Goal: Information Seeking & Learning: Learn about a topic

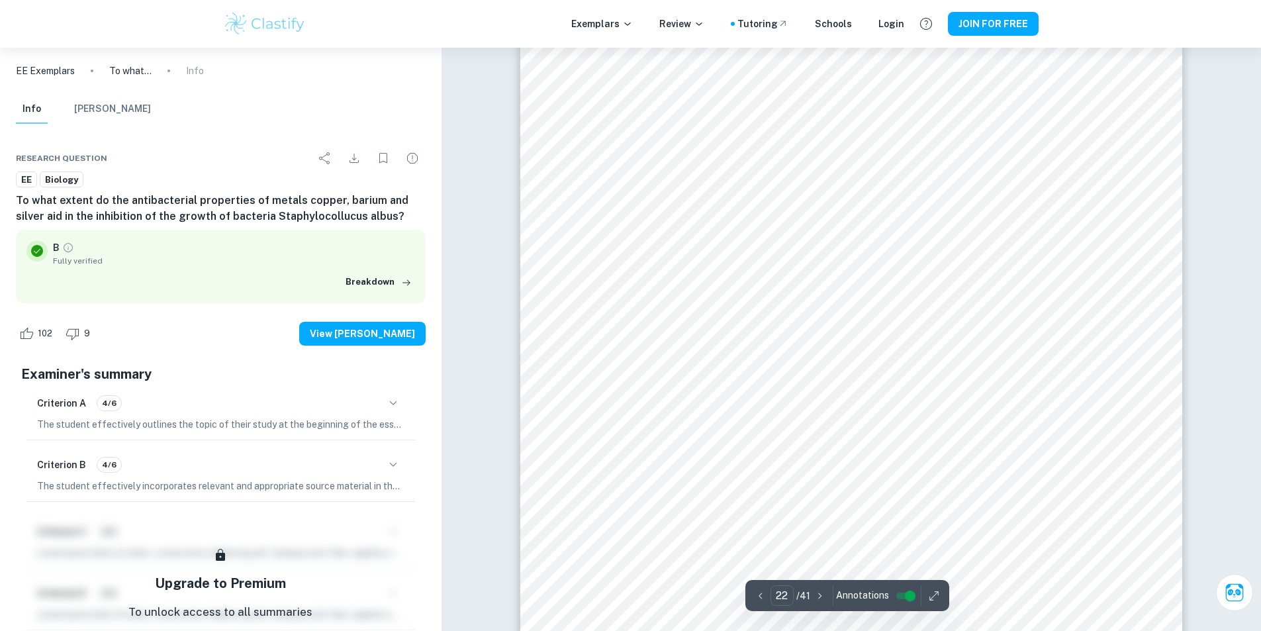
scroll to position [20469, 0]
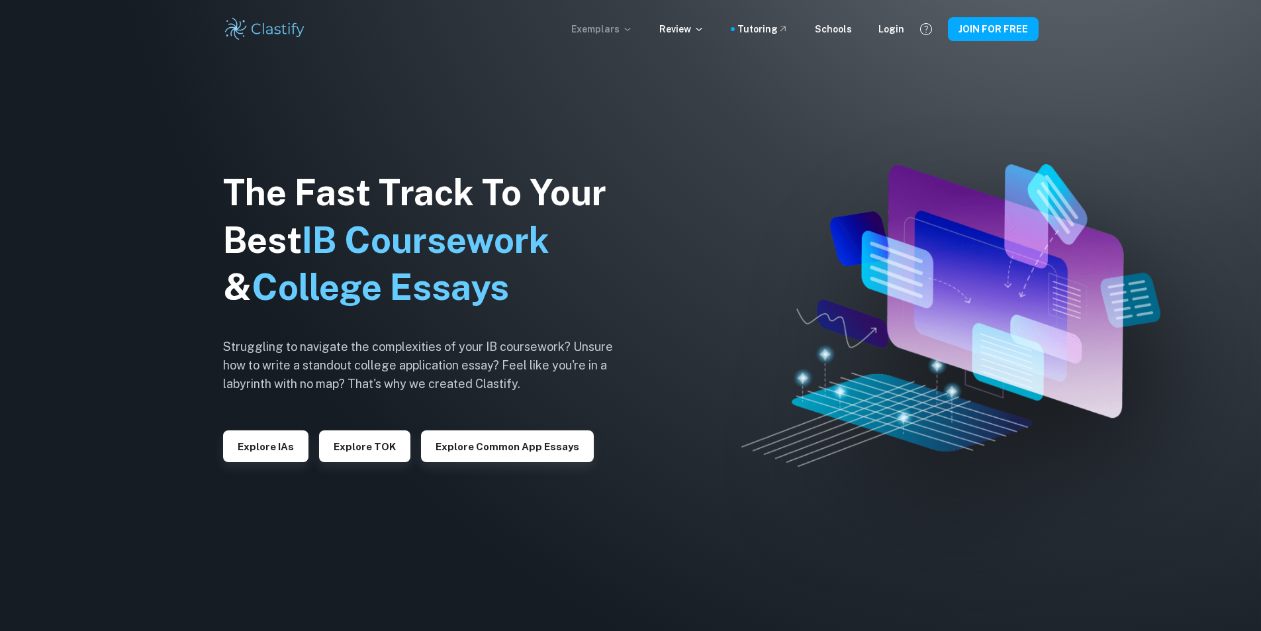
click at [594, 25] on p "Exemplars" at bounding box center [602, 29] width 62 height 15
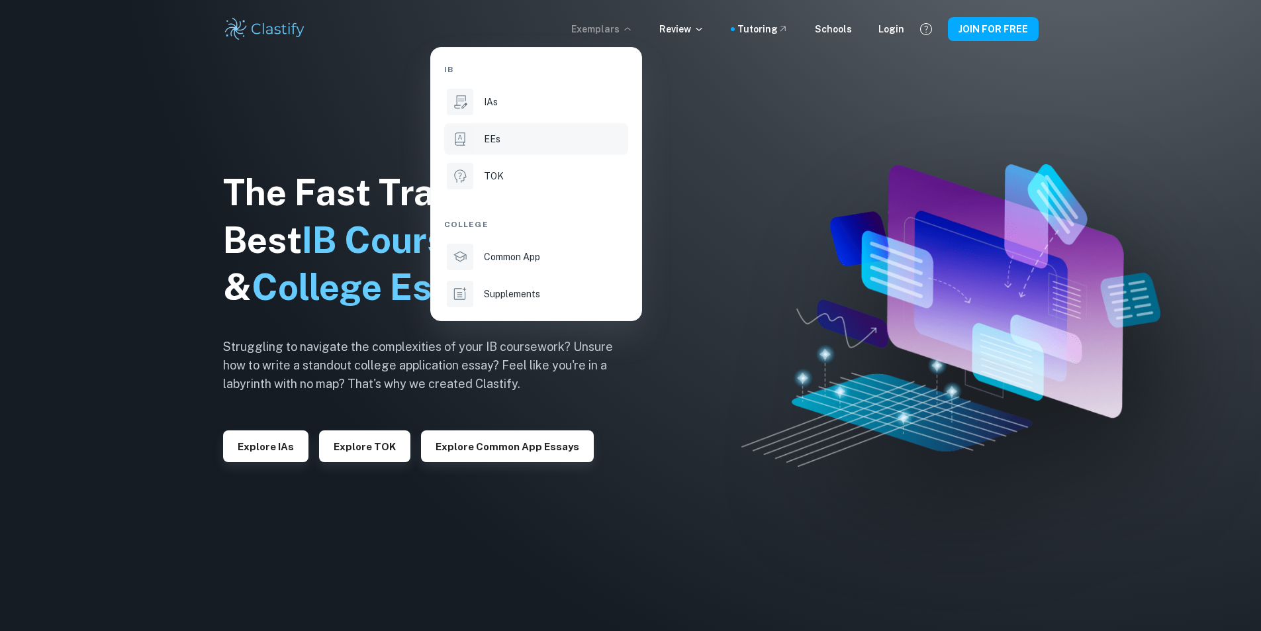
click at [494, 142] on p "EEs" at bounding box center [492, 139] width 17 height 15
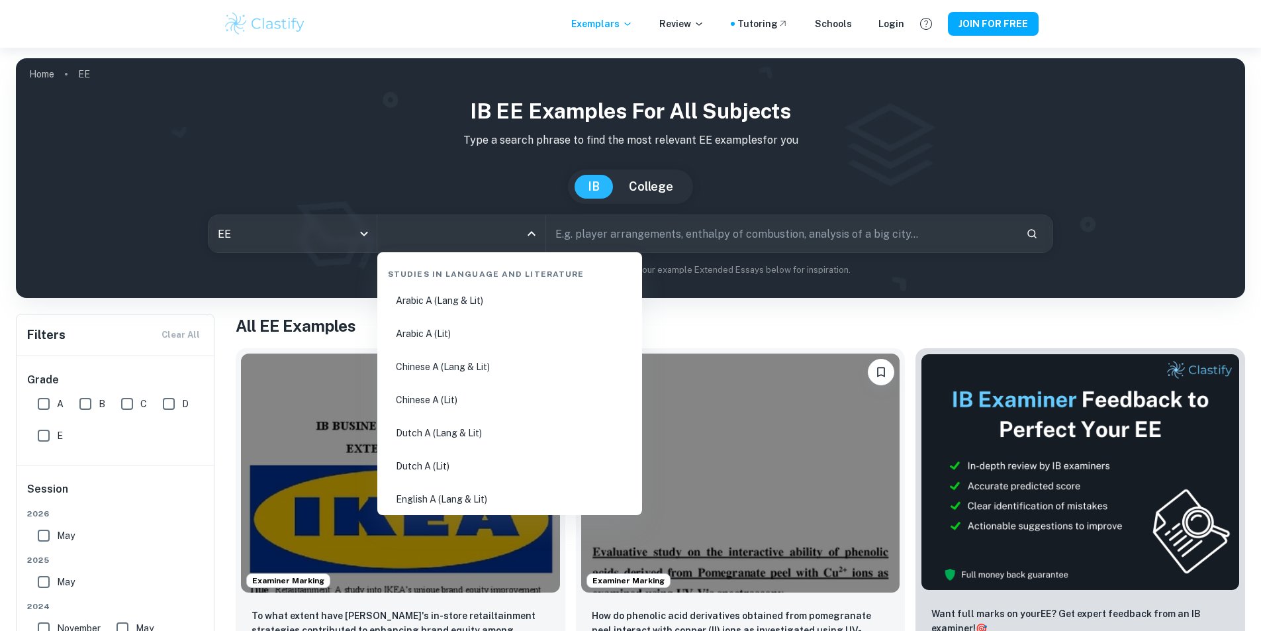
click at [459, 229] on input "All Subjects" at bounding box center [451, 233] width 136 height 25
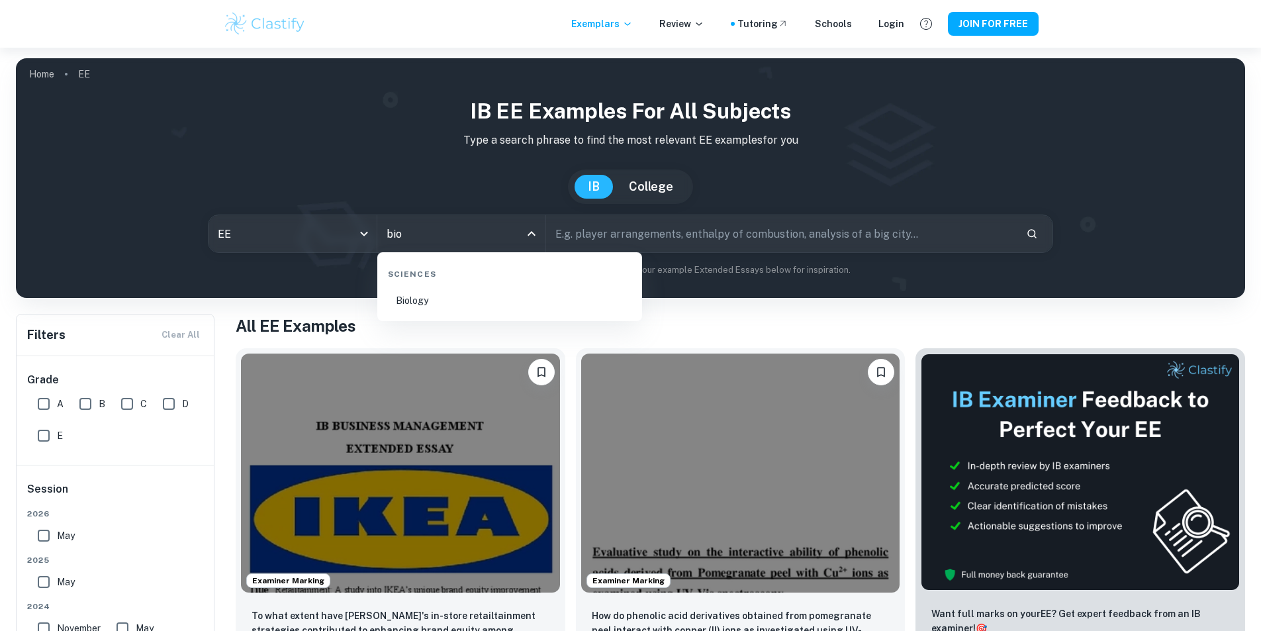
click at [422, 310] on li "Biology" at bounding box center [510, 300] width 254 height 30
type input "Biology"
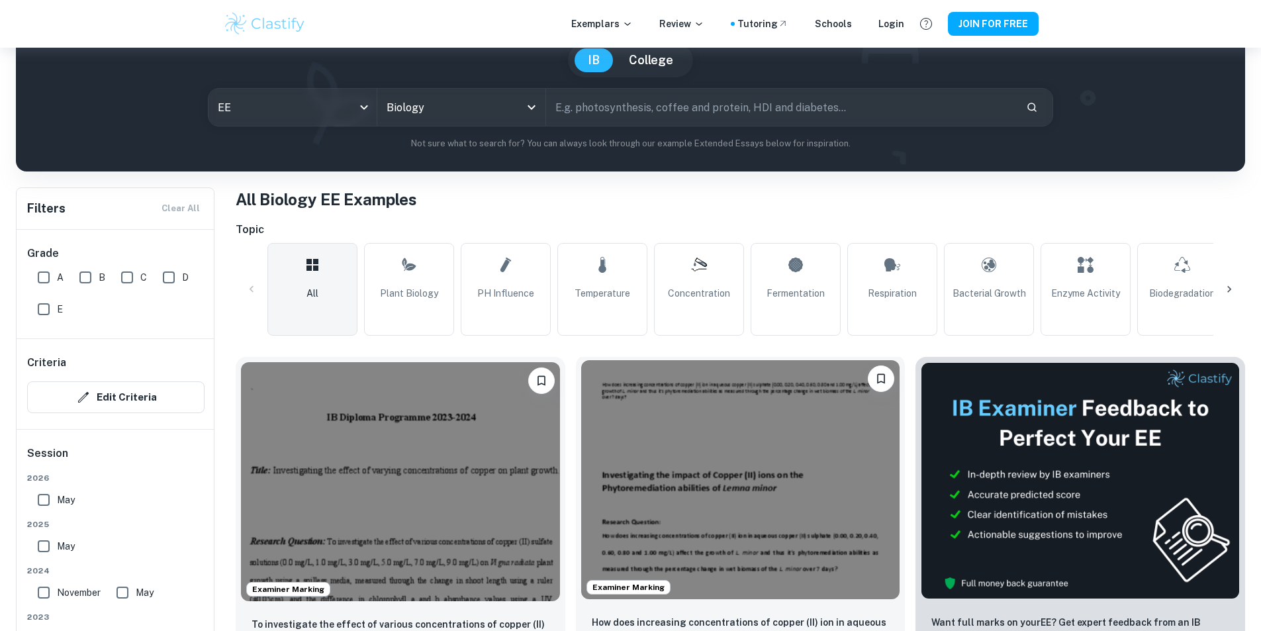
scroll to position [265, 0]
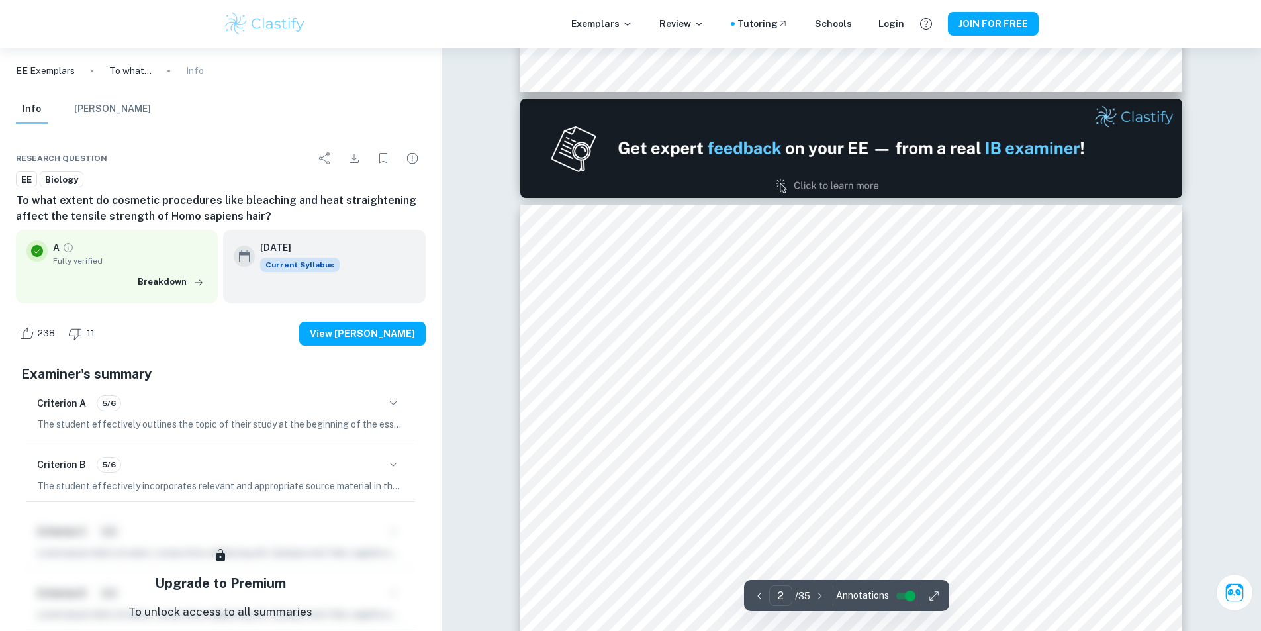
scroll to position [794, 0]
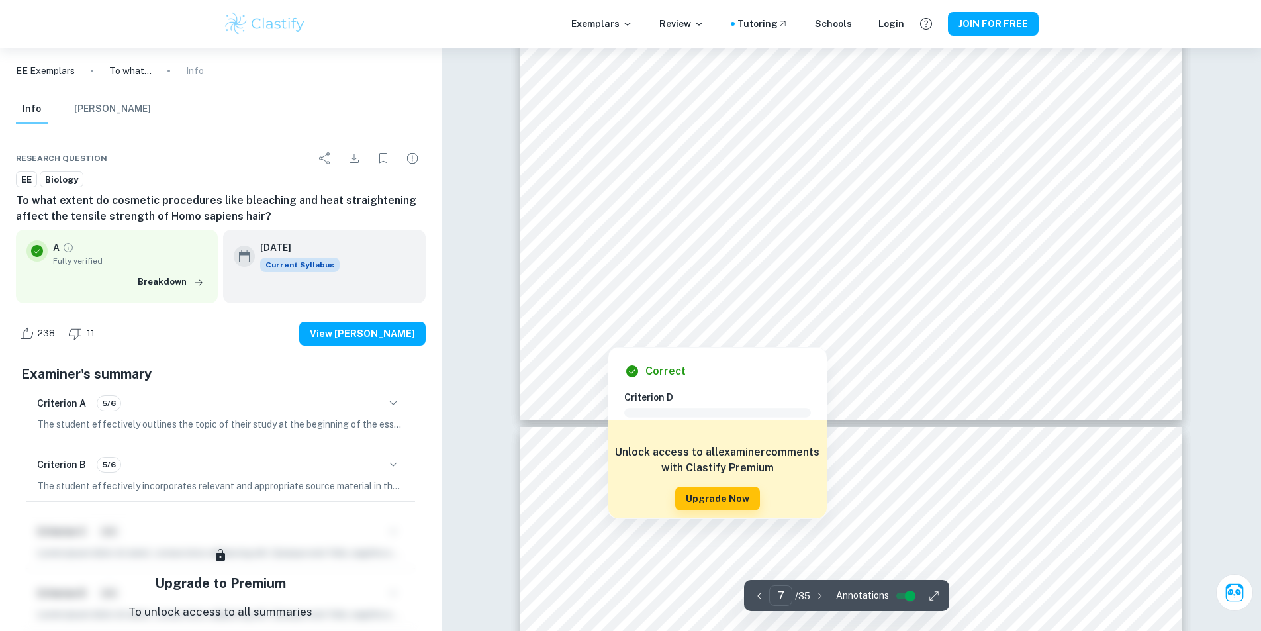
type input "8"
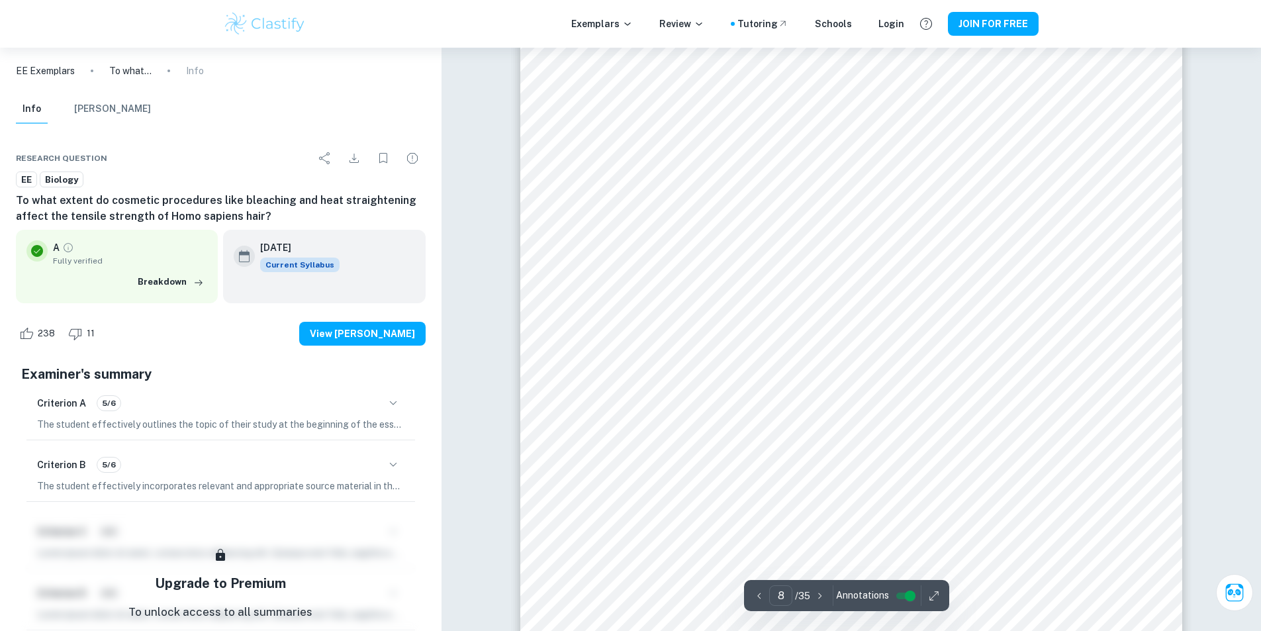
scroll to position [6751, 0]
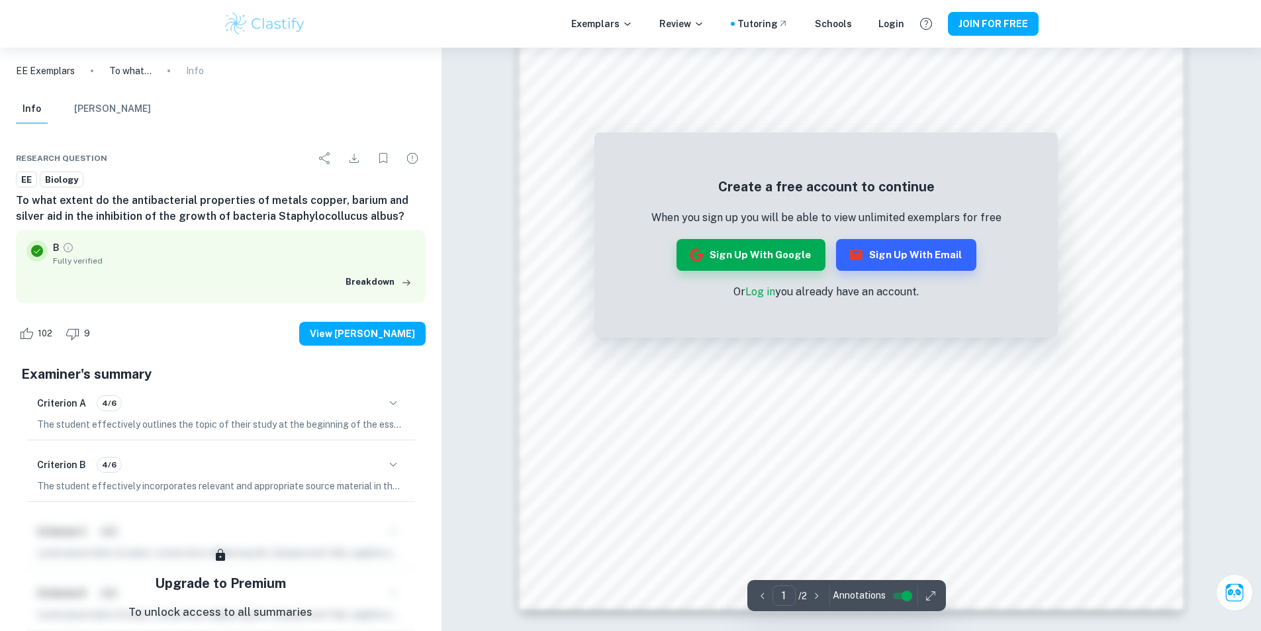
scroll to position [1400, 0]
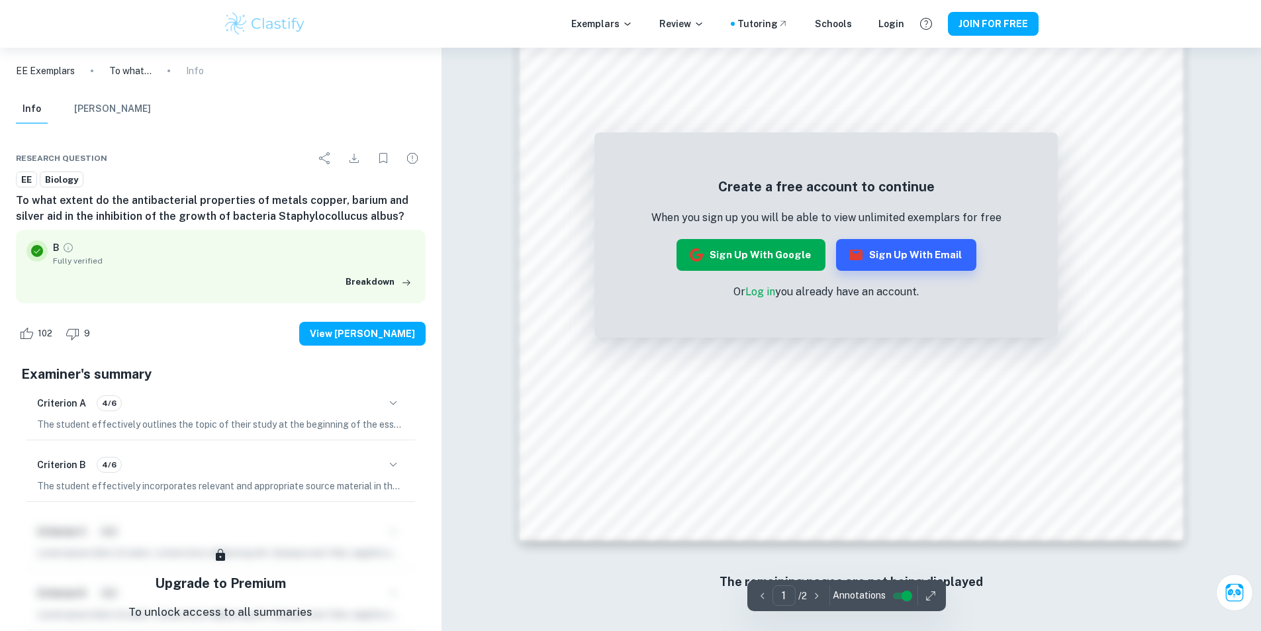
click at [770, 251] on button "Sign up with Google" at bounding box center [750, 255] width 149 height 32
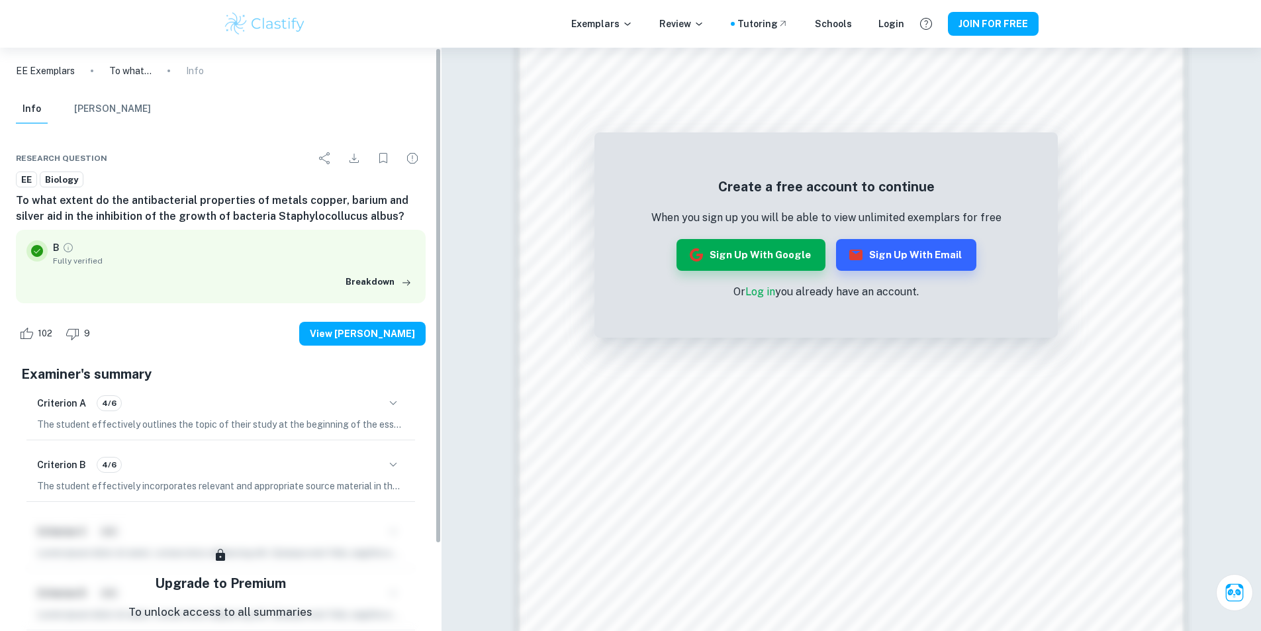
scroll to position [1069, 0]
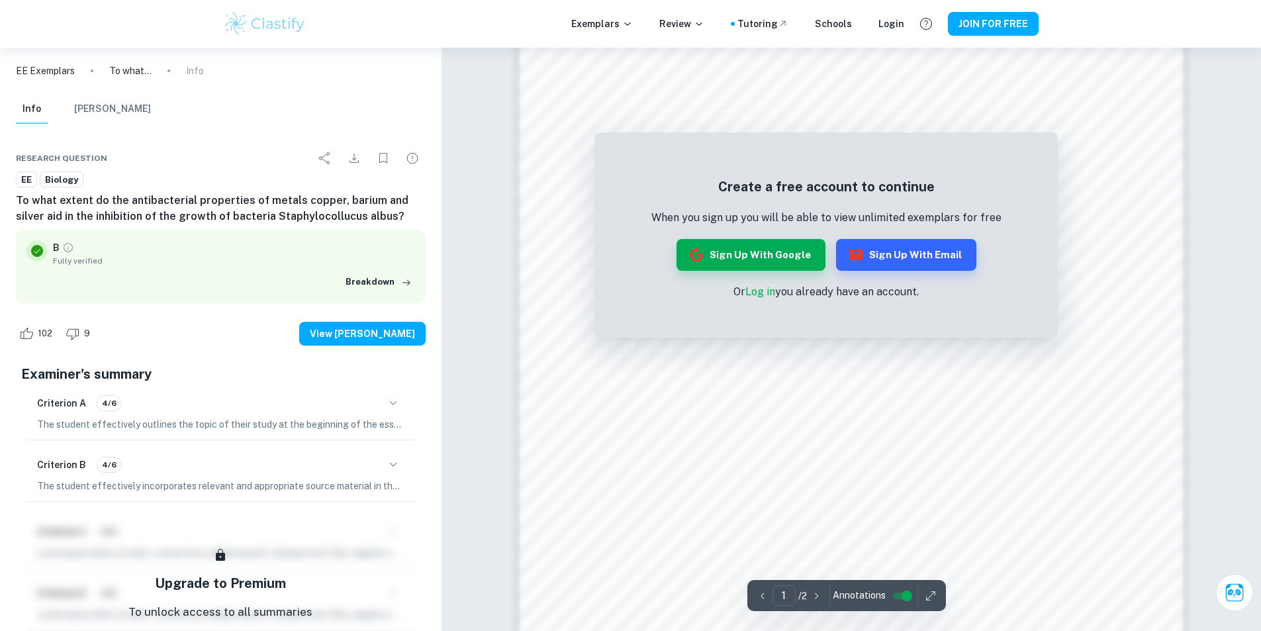
click at [260, 14] on img at bounding box center [265, 24] width 84 height 26
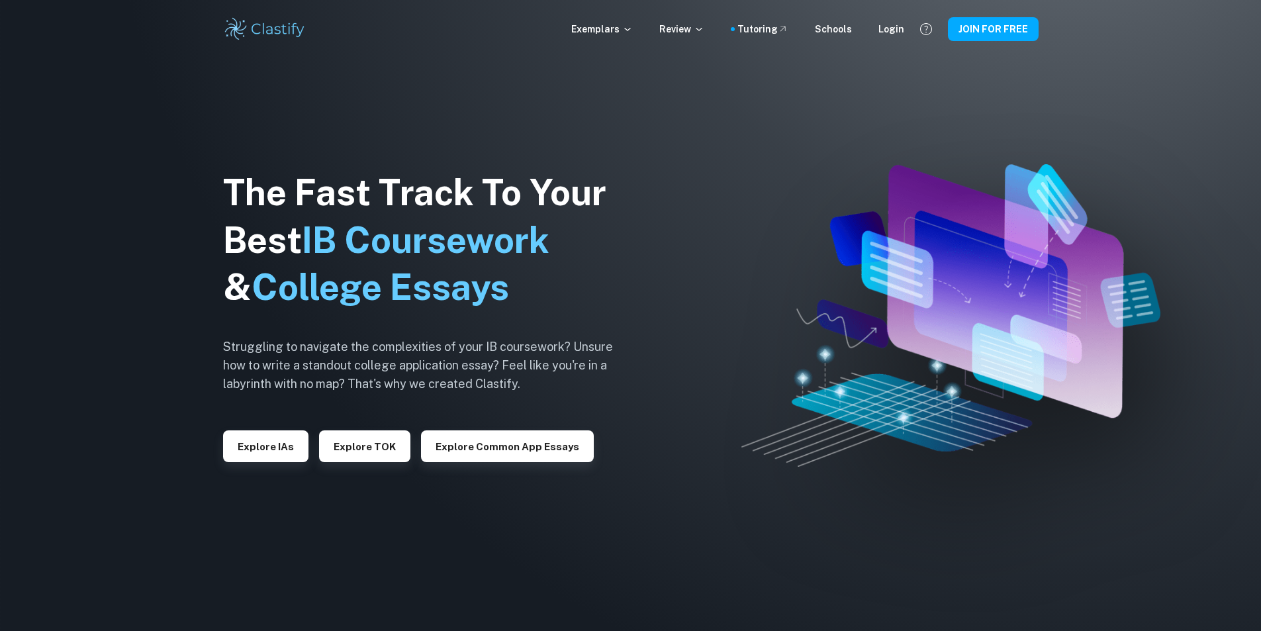
click at [587, 15] on div "Exemplars Review Tutoring Schools Login JOIN FOR FREE" at bounding box center [630, 29] width 1261 height 58
click at [594, 26] on p "Exemplars" at bounding box center [602, 29] width 62 height 15
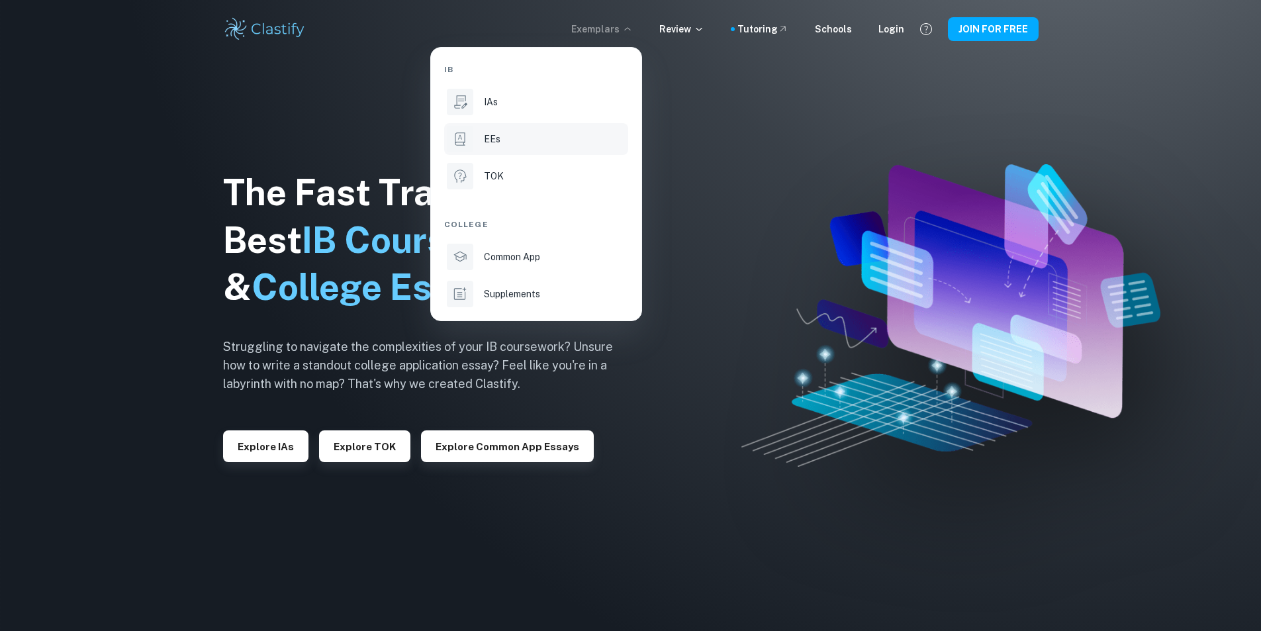
click at [518, 132] on div "EEs" at bounding box center [555, 139] width 142 height 15
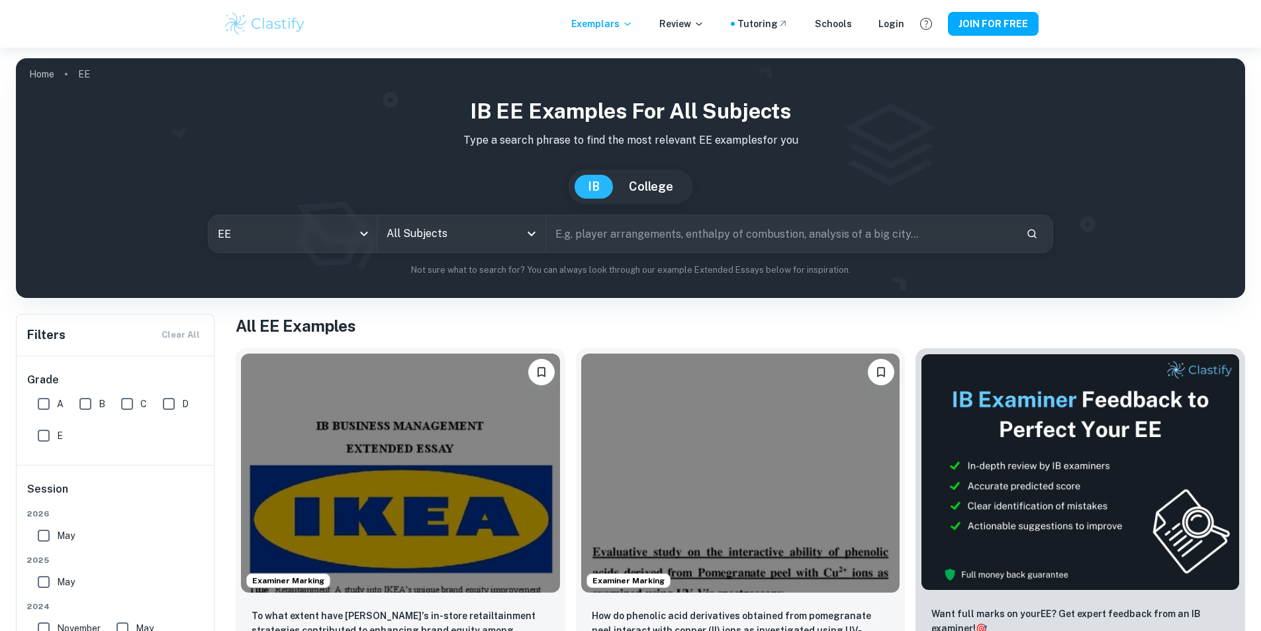
drag, startPoint x: 479, startPoint y: 230, endPoint x: 471, endPoint y: 240, distance: 13.1
click at [479, 230] on input "All Subjects" at bounding box center [451, 233] width 136 height 25
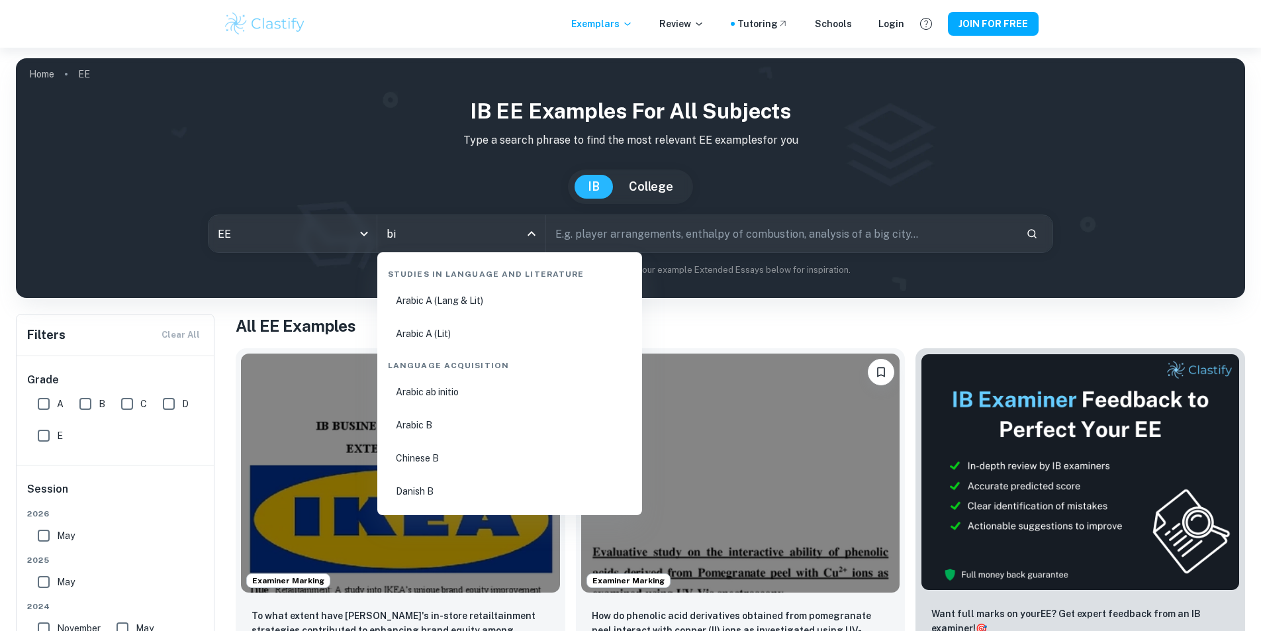
type input "bio"
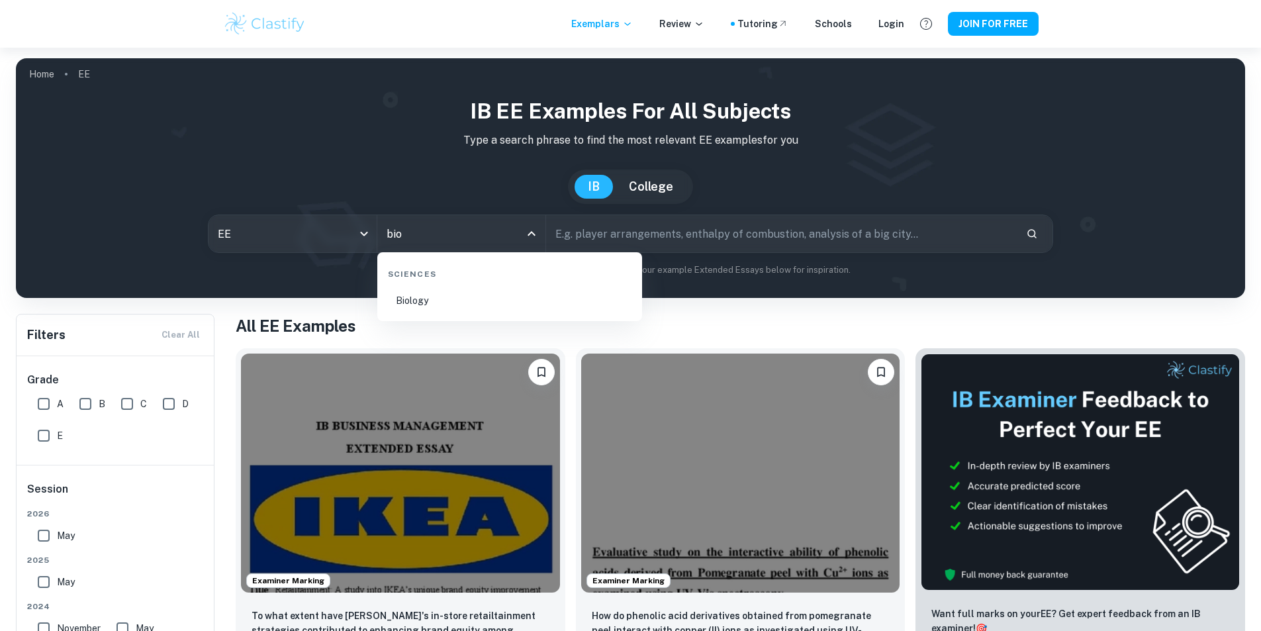
click at [437, 308] on li "Biology" at bounding box center [510, 300] width 254 height 30
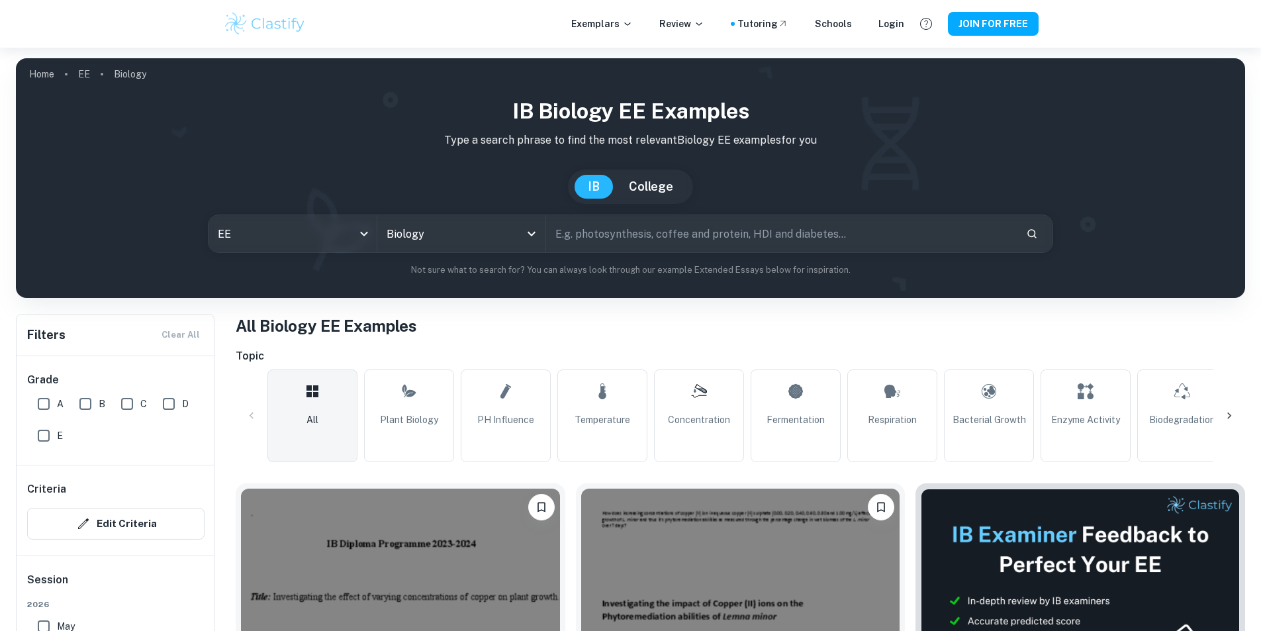
click at [546, 240] on input "text" at bounding box center [780, 233] width 469 height 37
type input "copper"
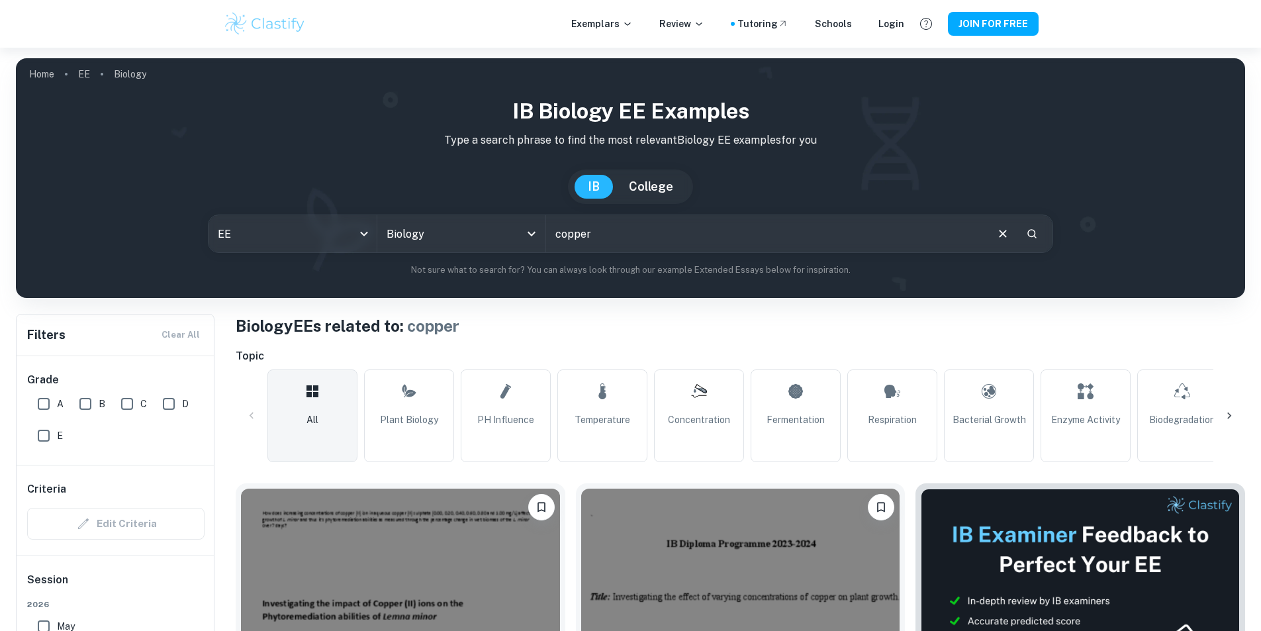
scroll to position [265, 0]
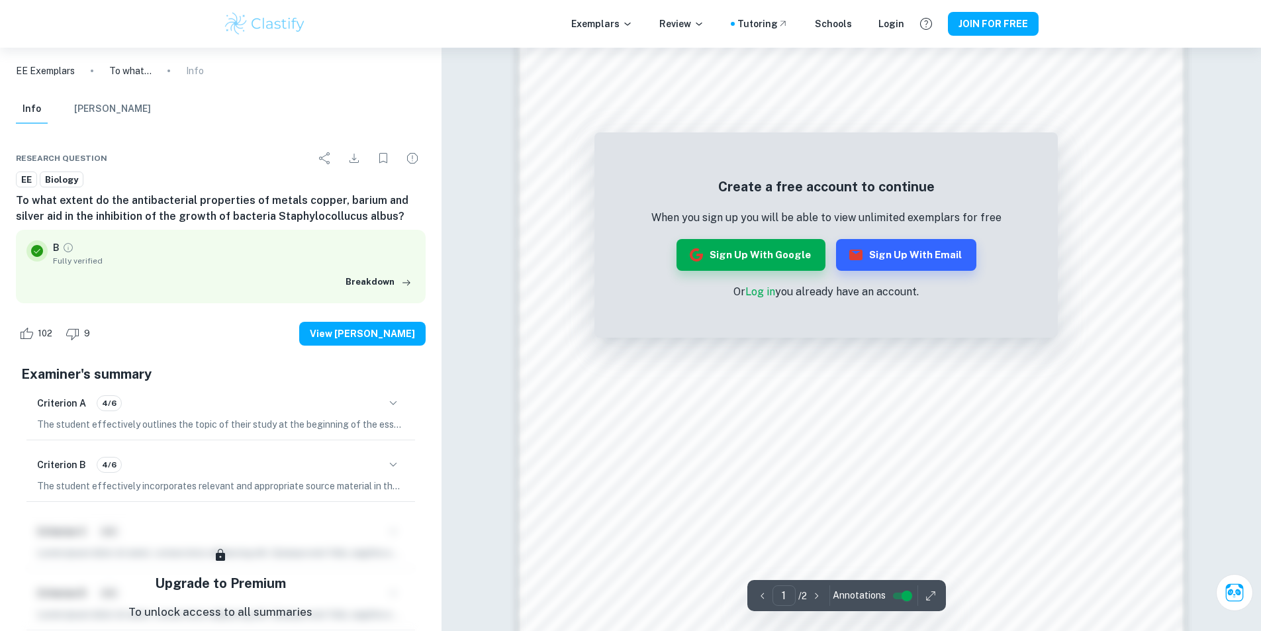
scroll to position [1400, 0]
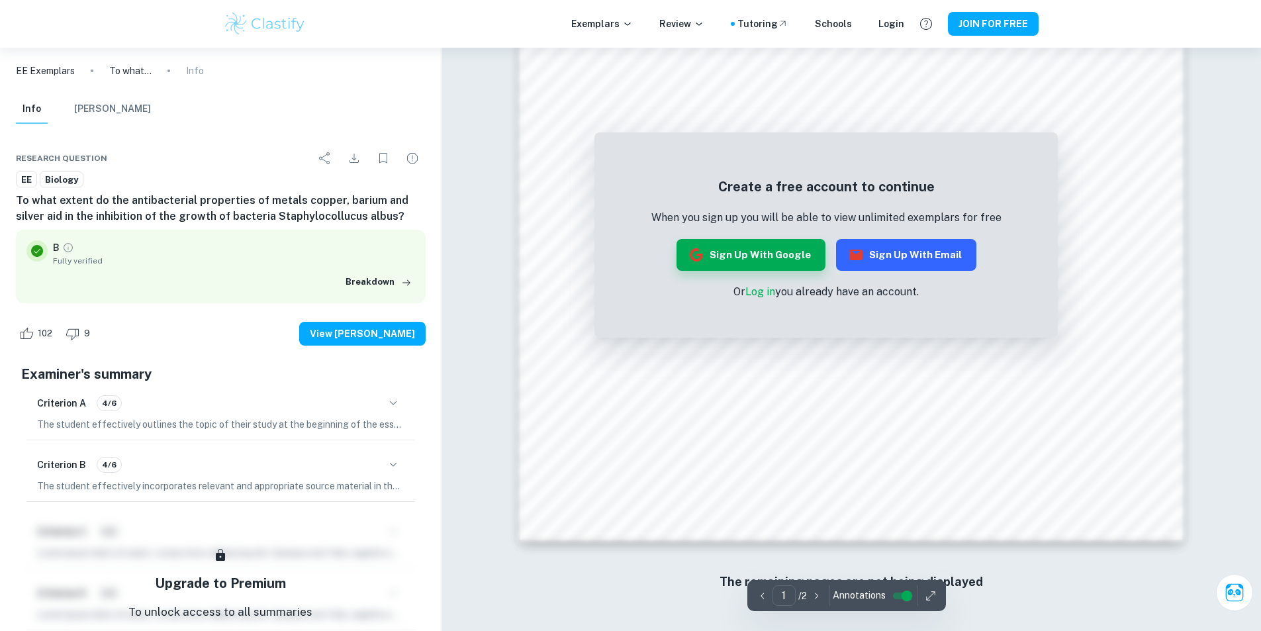
click at [890, 251] on button "Sign up with Email" at bounding box center [906, 255] width 140 height 32
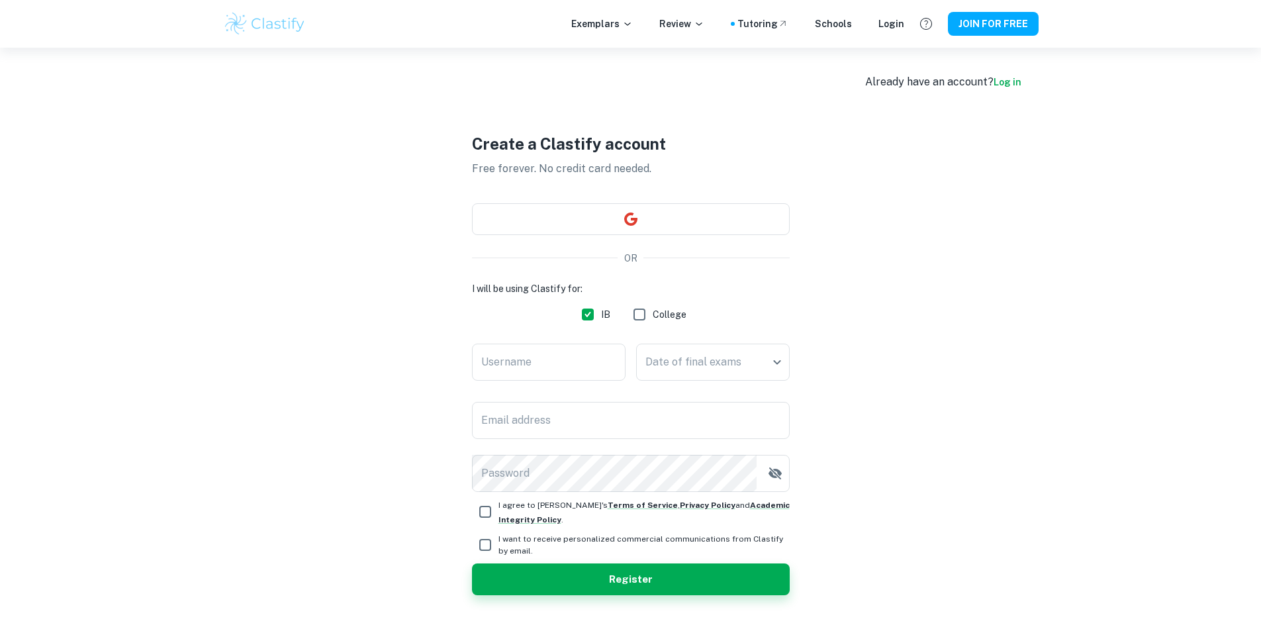
scroll to position [367, 0]
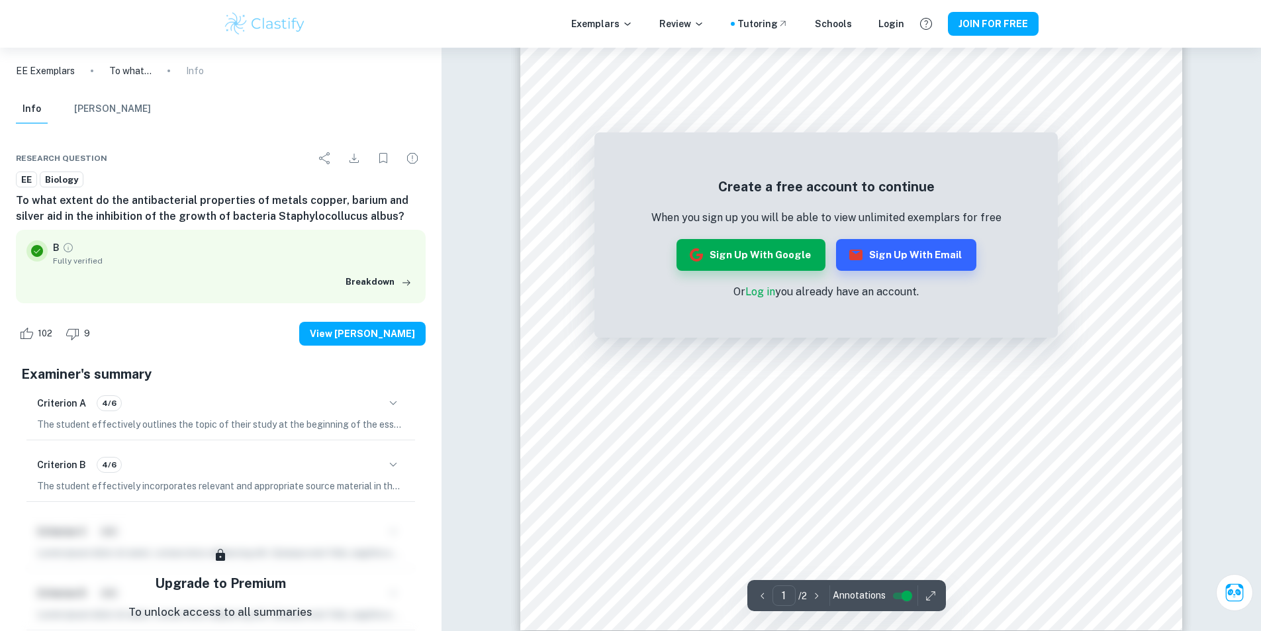
click at [761, 293] on link "Log in" at bounding box center [760, 291] width 30 height 13
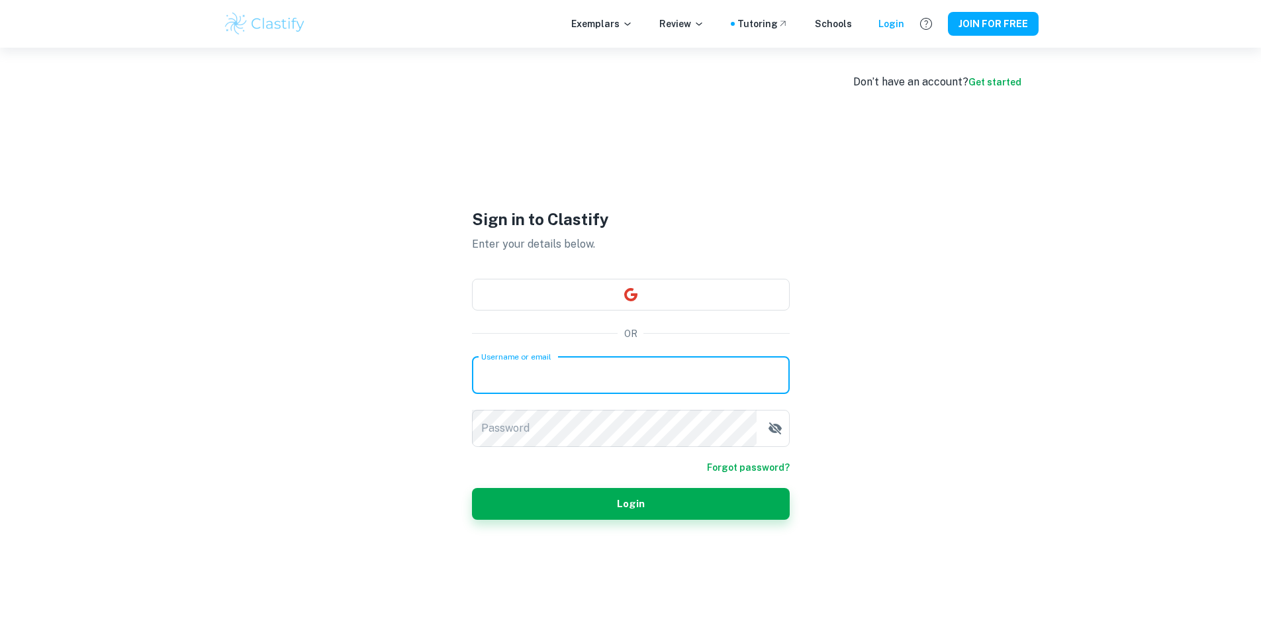
click at [611, 380] on input "Username or email" at bounding box center [631, 375] width 318 height 37
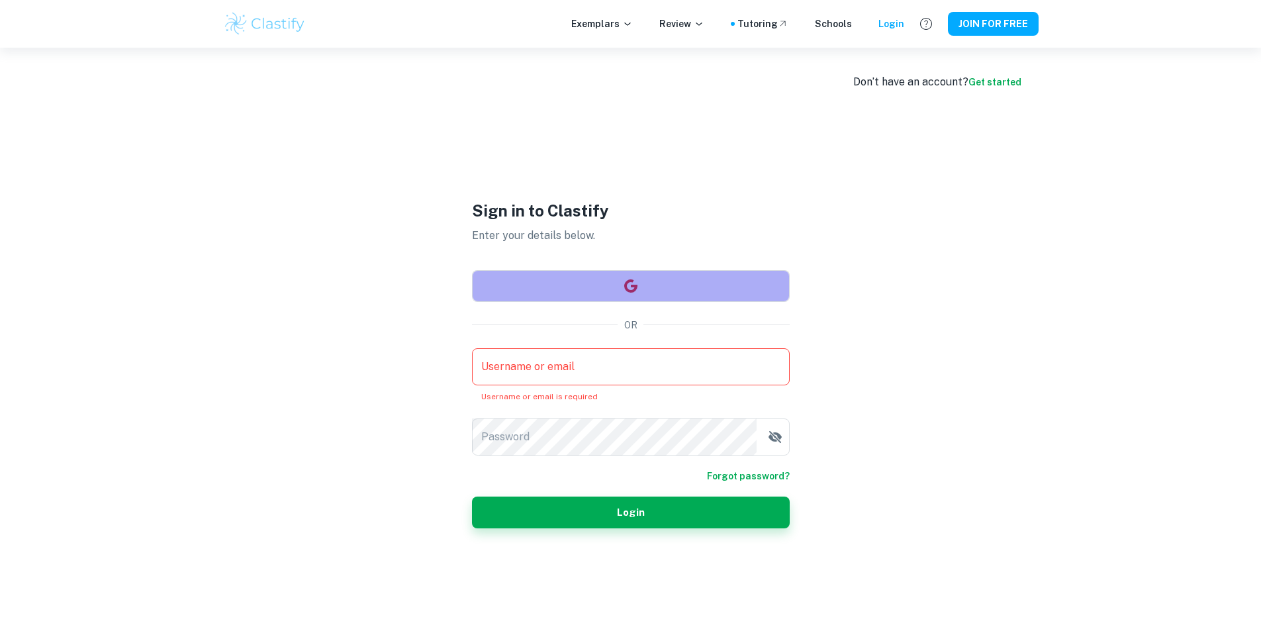
click at [651, 289] on button "button" at bounding box center [631, 286] width 318 height 32
